Goal: Task Accomplishment & Management: Manage account settings

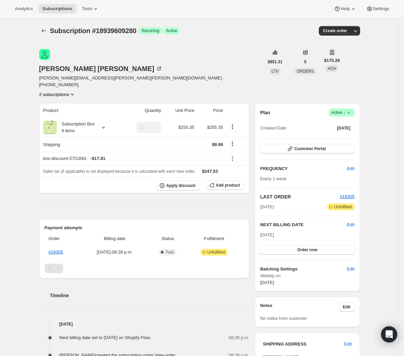
click at [76, 91] on icon "Product actions" at bounding box center [72, 94] width 7 height 7
click at [87, 81] on span "17858855104" at bounding box center [74, 84] width 47 height 7
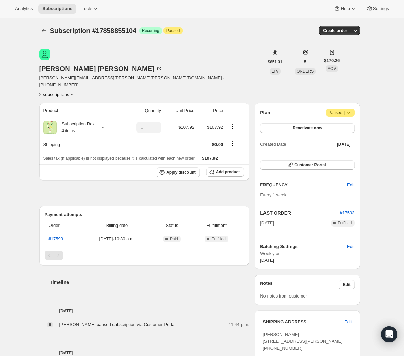
click at [76, 91] on button "2 subscriptions" at bounding box center [57, 94] width 37 height 7
click at [82, 92] on span "18939609280" at bounding box center [75, 95] width 47 height 7
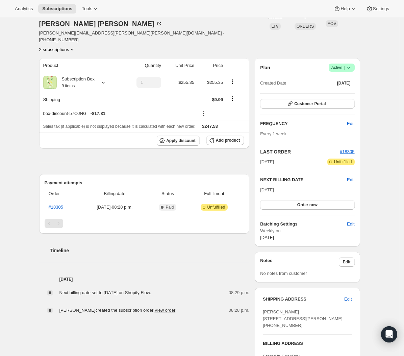
scroll to position [153, 0]
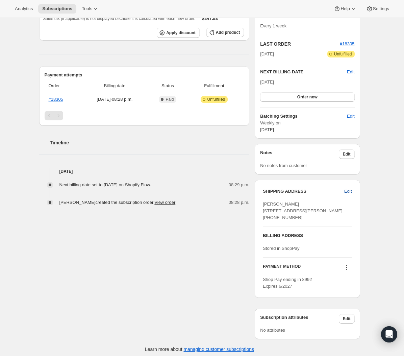
click at [346, 188] on span "Edit" at bounding box center [347, 191] width 7 height 7
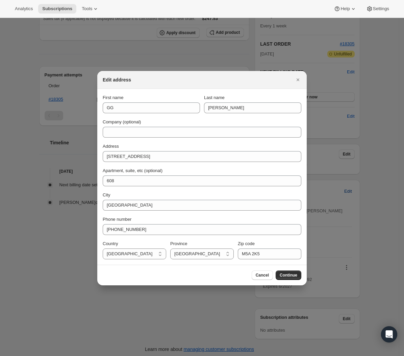
scroll to position [0, 0]
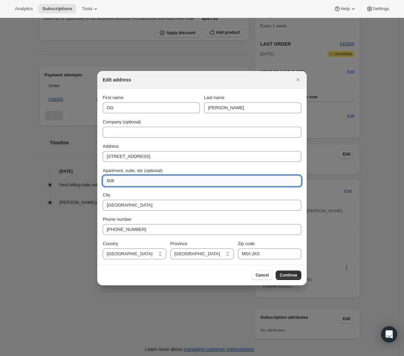
click at [135, 185] on input "608" at bounding box center [202, 180] width 199 height 11
type input "Suite 608"
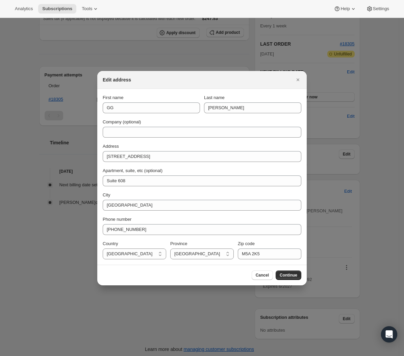
click at [287, 275] on span "Continue" at bounding box center [289, 274] width 18 height 5
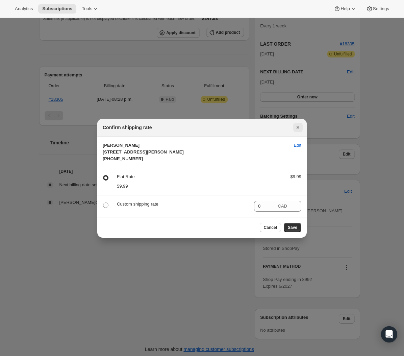
click at [297, 124] on icon "Close" at bounding box center [297, 127] width 7 height 7
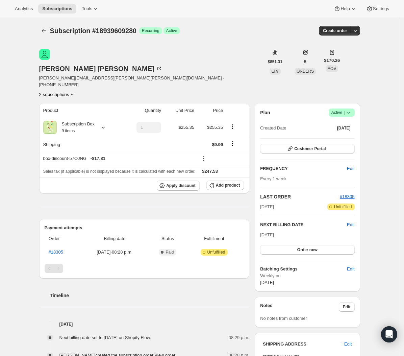
scroll to position [153, 0]
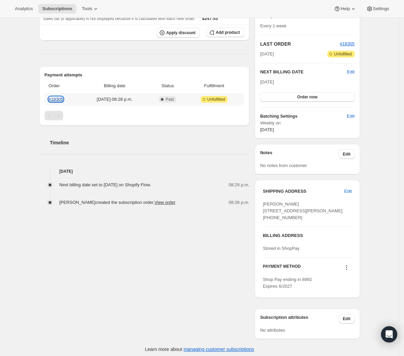
click at [59, 97] on link "#18305" at bounding box center [56, 99] width 15 height 5
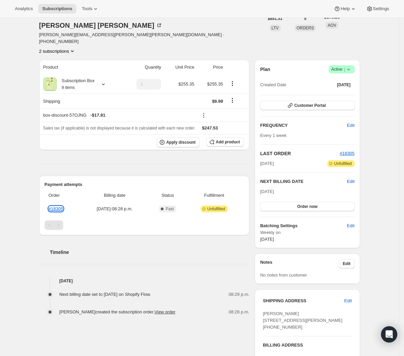
scroll to position [0, 0]
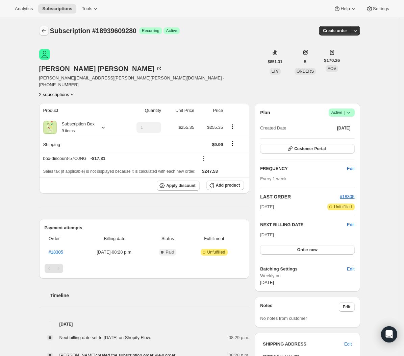
click at [44, 32] on icon "Subscriptions" at bounding box center [44, 30] width 7 height 7
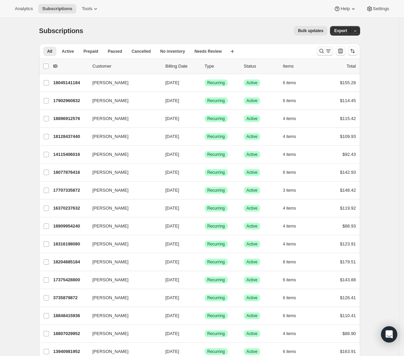
click at [321, 53] on icon "Search and filter results" at bounding box center [321, 51] width 7 height 7
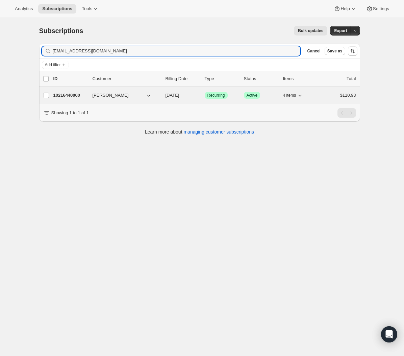
type input "[EMAIL_ADDRESS][DOMAIN_NAME]"
click at [67, 100] on div "10216440000 [PERSON_NAME] [DATE] Success Recurring Success Active 4 items $110.…" at bounding box center [204, 94] width 303 height 9
